Goal: Check status: Check status

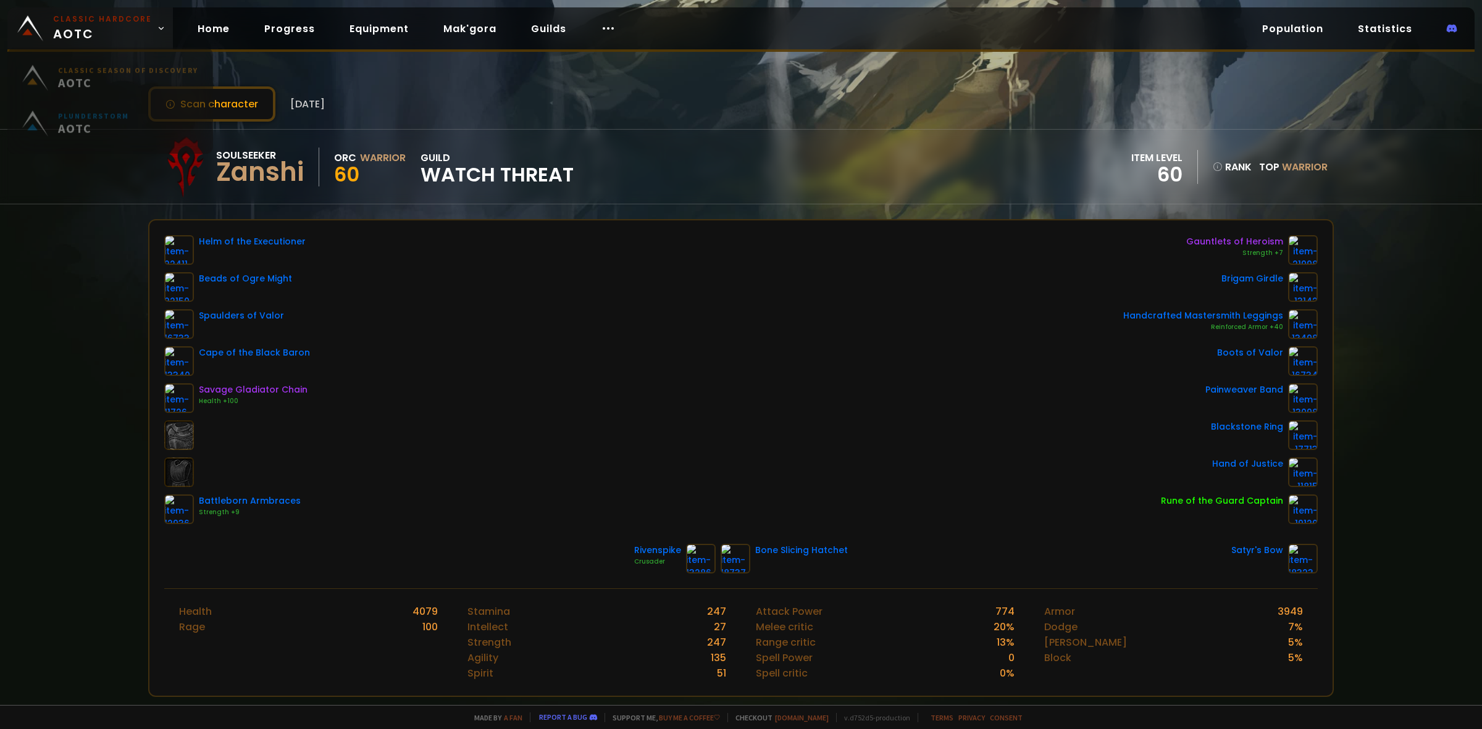
click at [124, 38] on span "Classic Hardcore AOTC" at bounding box center [102, 29] width 99 height 30
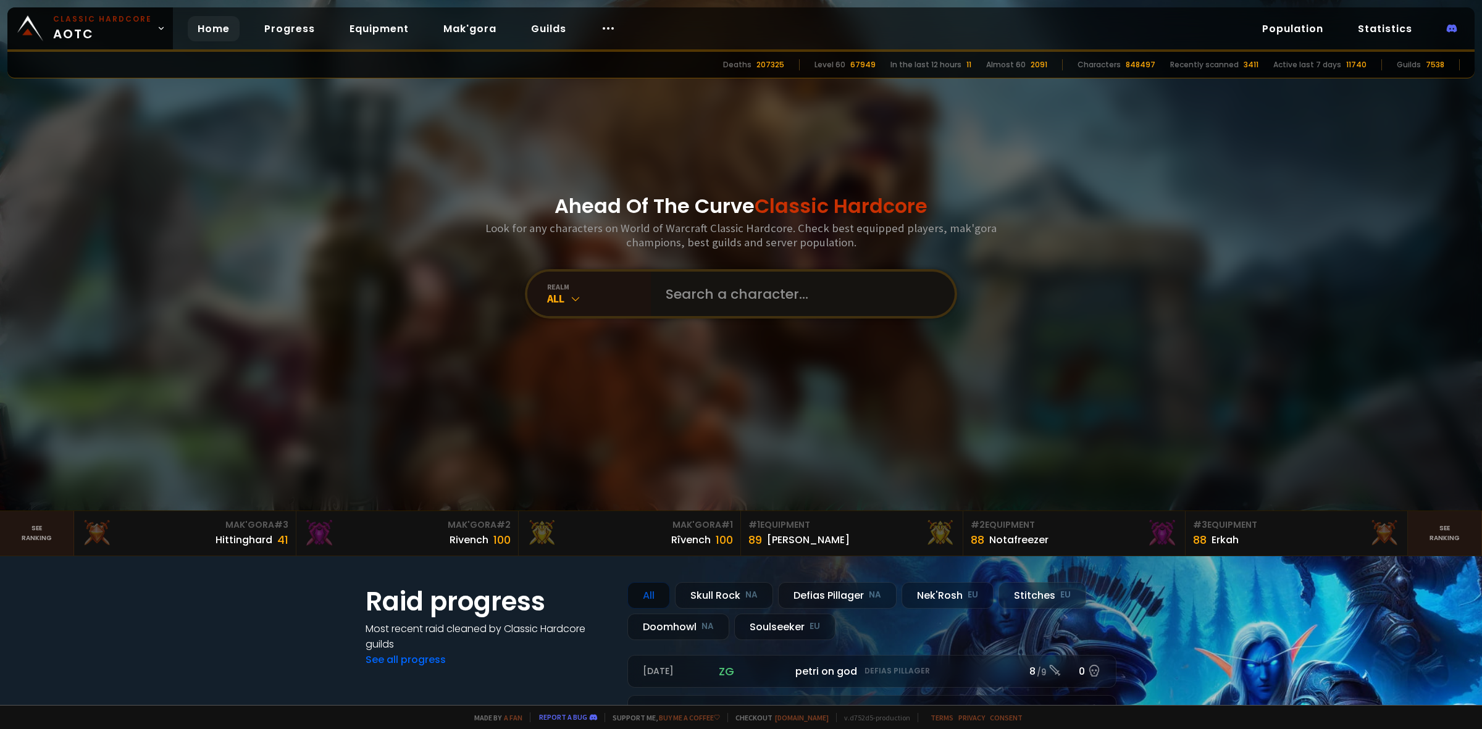
click at [697, 288] on input "text" at bounding box center [799, 294] width 282 height 44
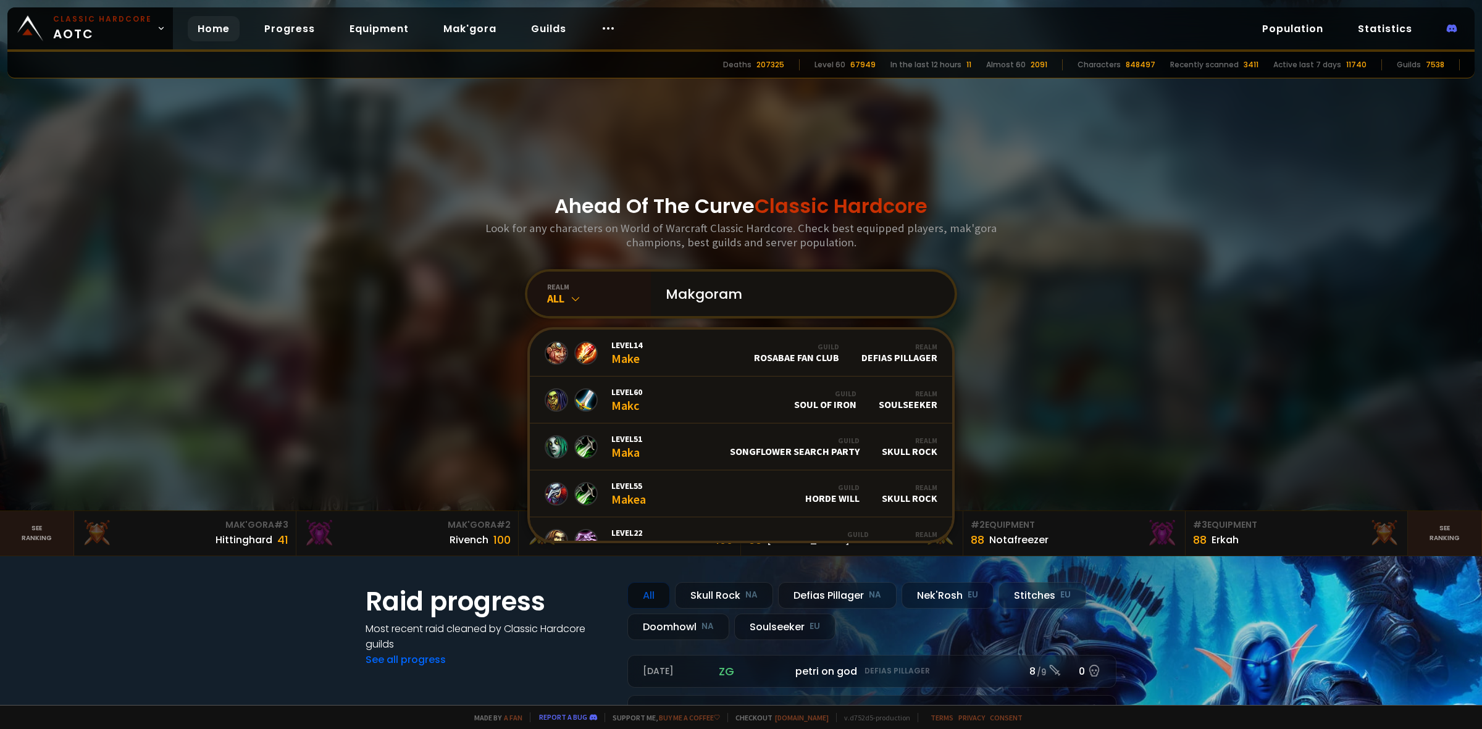
type input "Makgorame"
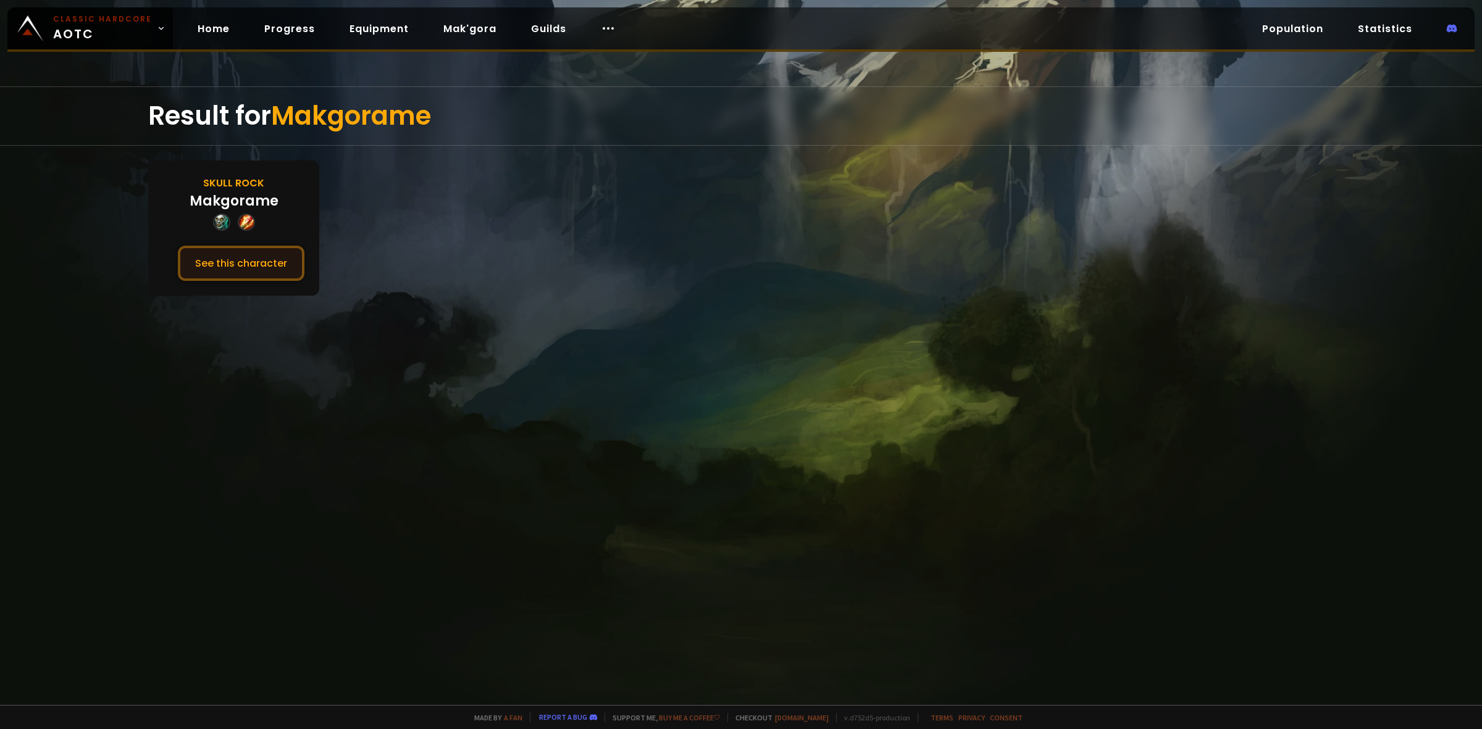
click at [198, 251] on button "See this character" at bounding box center [241, 263] width 127 height 35
